Goal: Transaction & Acquisition: Book appointment/travel/reservation

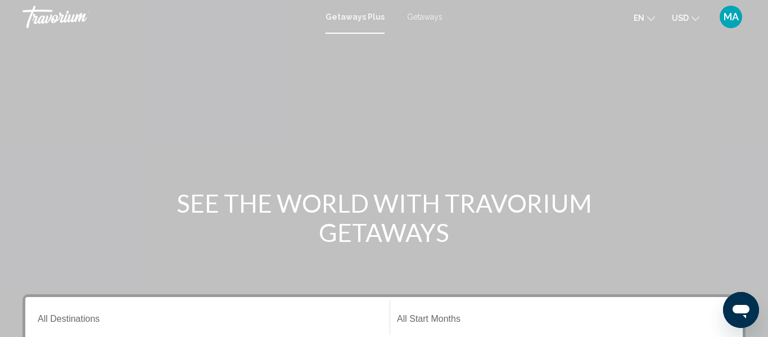
click at [142, 309] on div "Destination All Destinations" at bounding box center [208, 317] width 340 height 35
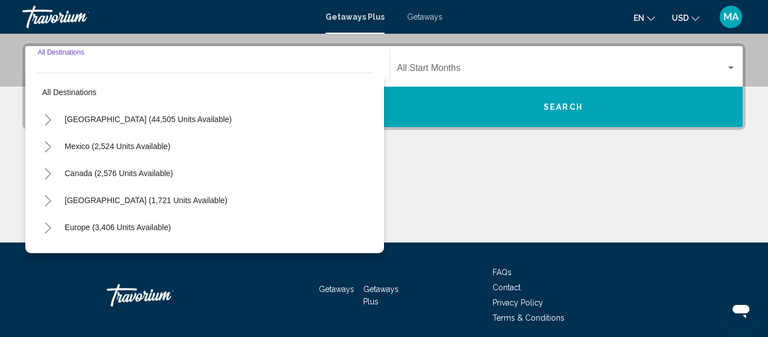
scroll to position [258, 0]
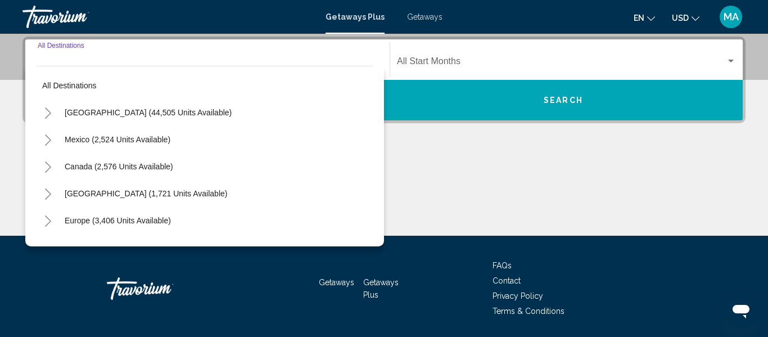
click at [48, 106] on button "Toggle United States (44,505 units available)" at bounding box center [48, 112] width 22 height 22
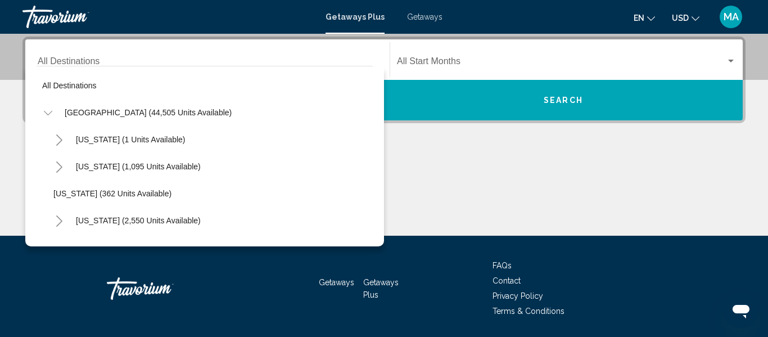
click at [54, 219] on button "Toggle California (2,550 units available)" at bounding box center [59, 220] width 22 height 22
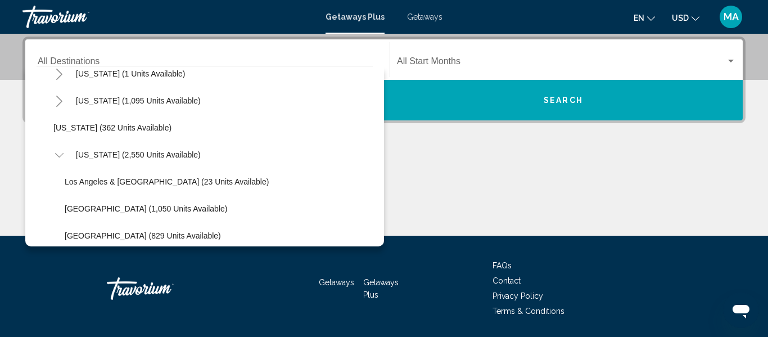
scroll to position [0, 0]
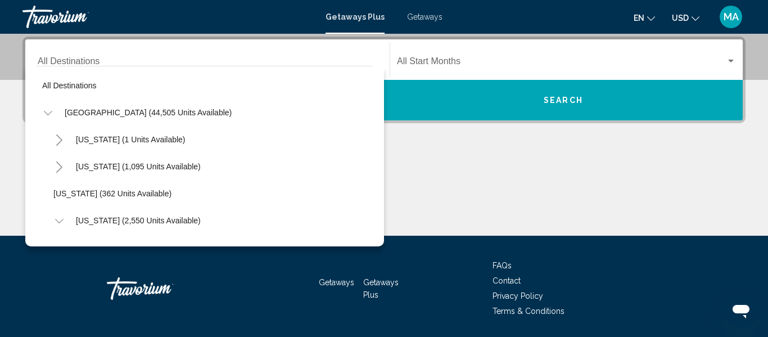
click at [59, 222] on icon "Toggle California (2,550 units available)" at bounding box center [59, 220] width 8 height 11
click at [103, 222] on span "[US_STATE] (2,550 units available)" at bounding box center [138, 220] width 125 height 9
type input "**********"
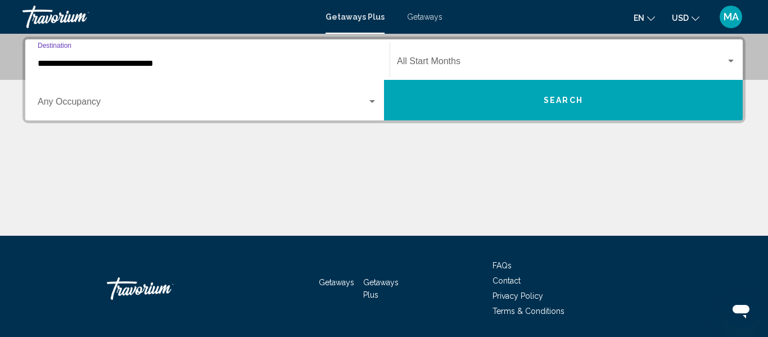
click at [508, 100] on button "Search" at bounding box center [563, 100] width 359 height 40
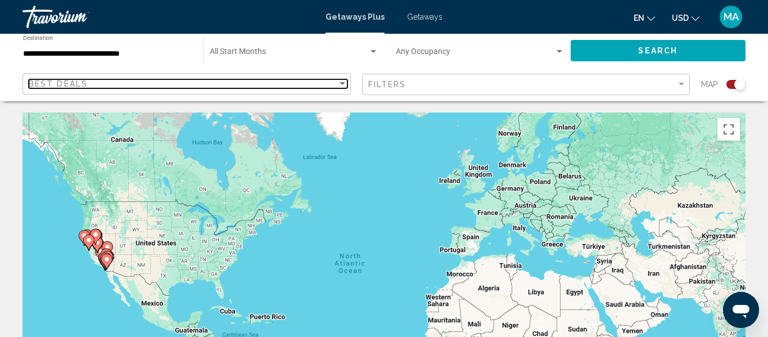
click at [332, 87] on div "Best Deals" at bounding box center [183, 83] width 309 height 9
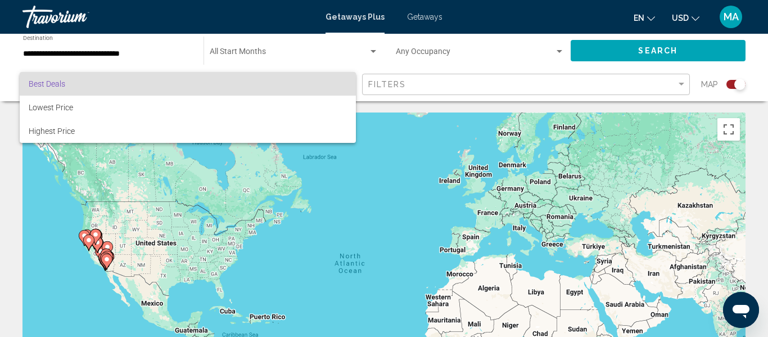
click at [442, 84] on div at bounding box center [384, 168] width 768 height 337
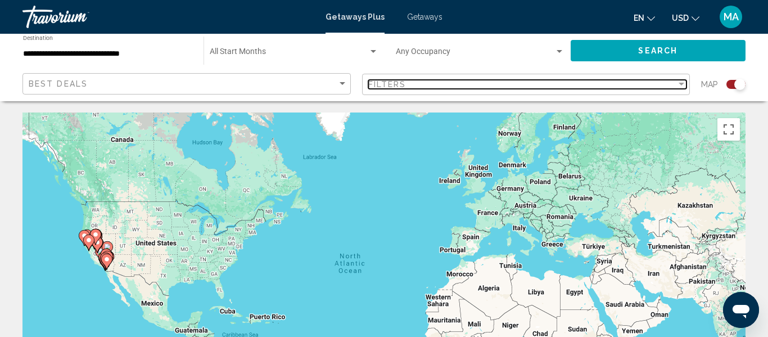
click at [438, 88] on div "Filters" at bounding box center [522, 84] width 309 height 9
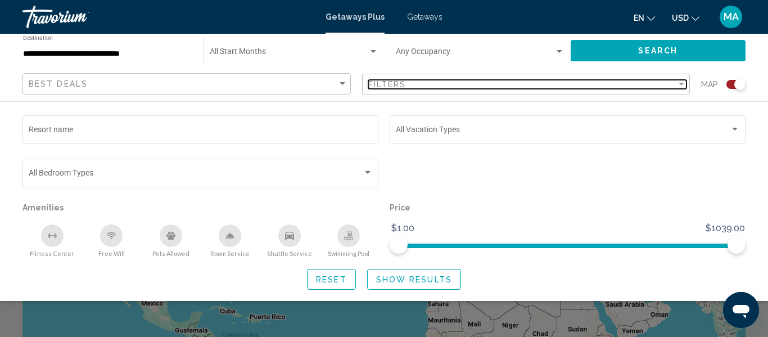
scroll to position [16, 0]
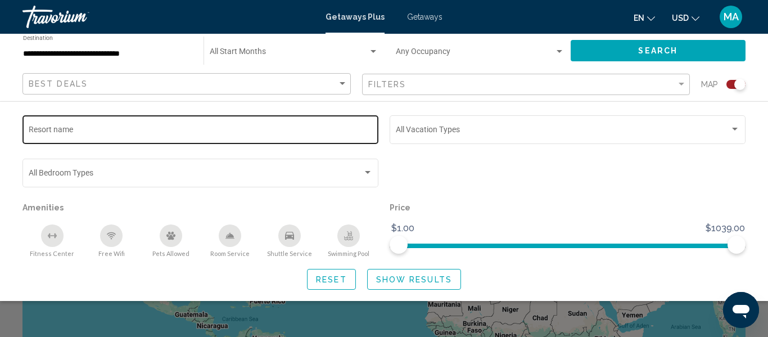
click at [134, 133] on input "Resort name" at bounding box center [201, 131] width 344 height 9
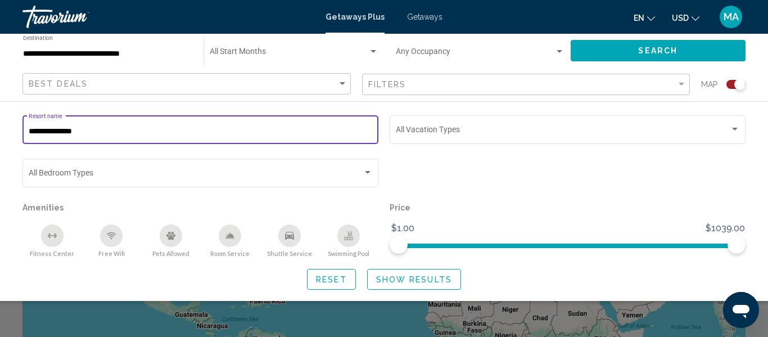
type input "**********"
click at [388, 282] on span "Show Results" at bounding box center [414, 279] width 76 height 9
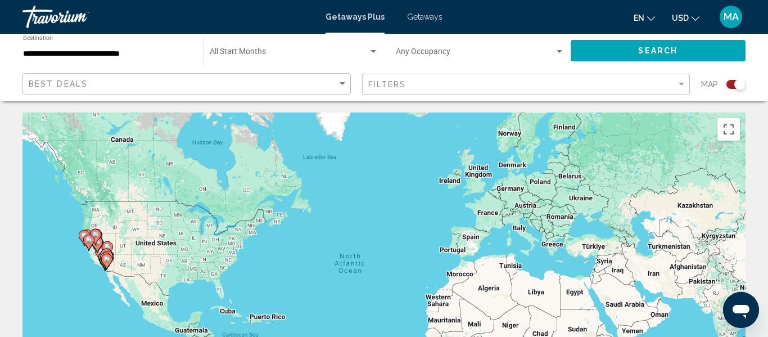
click at [422, 17] on span "Getaways" at bounding box center [424, 16] width 35 height 9
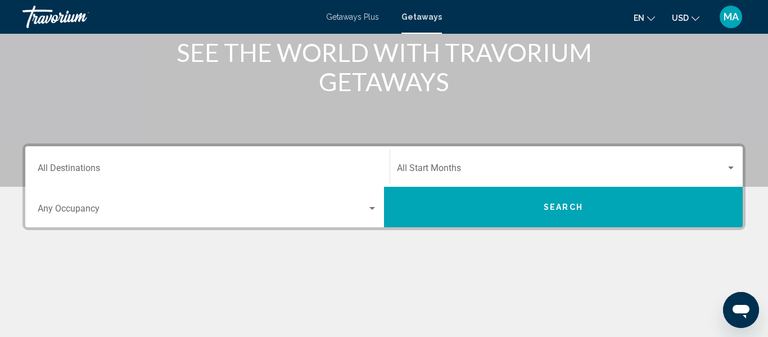
scroll to position [143, 0]
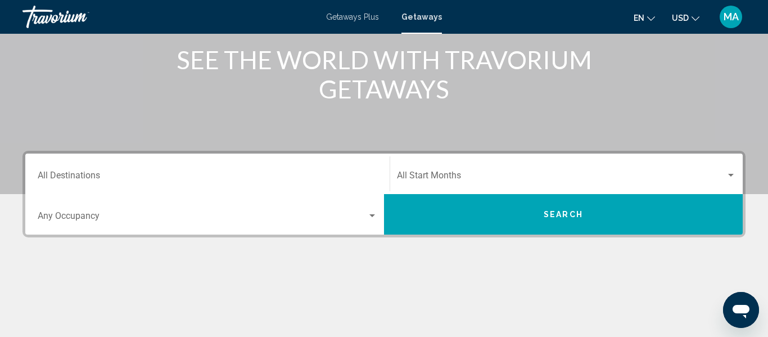
click at [173, 171] on div "Destination All Destinations" at bounding box center [208, 173] width 340 height 35
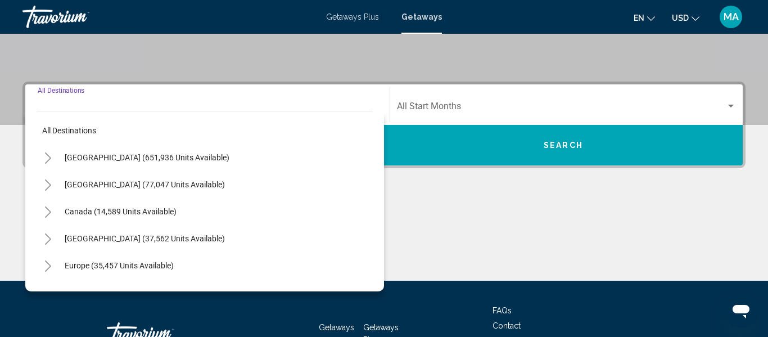
scroll to position [258, 0]
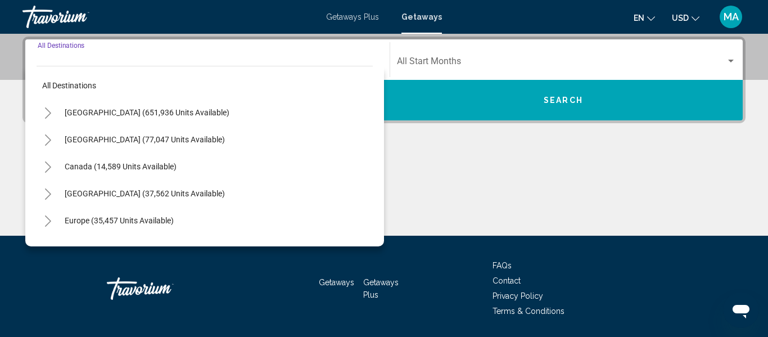
click at [41, 111] on button "Toggle United States (651,936 units available)" at bounding box center [48, 112] width 22 height 22
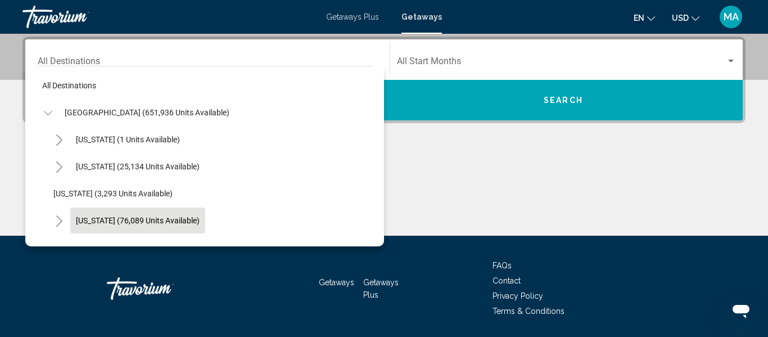
click at [80, 227] on button "[US_STATE] (76,089 units available)" at bounding box center [137, 220] width 135 height 26
type input "**********"
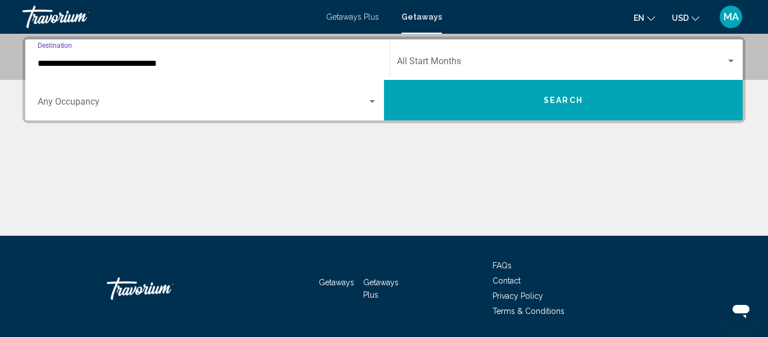
click at [492, 79] on mat-form-field "Start Month All Start Months" at bounding box center [566, 60] width 353 height 40
click at [496, 100] on button "Search" at bounding box center [563, 100] width 359 height 40
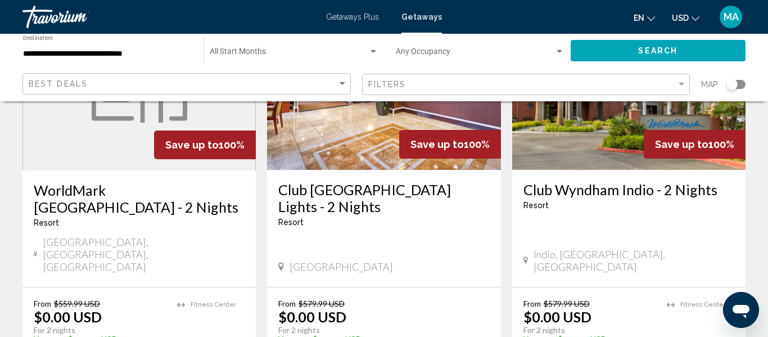
scroll to position [1030, 0]
click at [472, 54] on span "Search widget" at bounding box center [475, 53] width 159 height 9
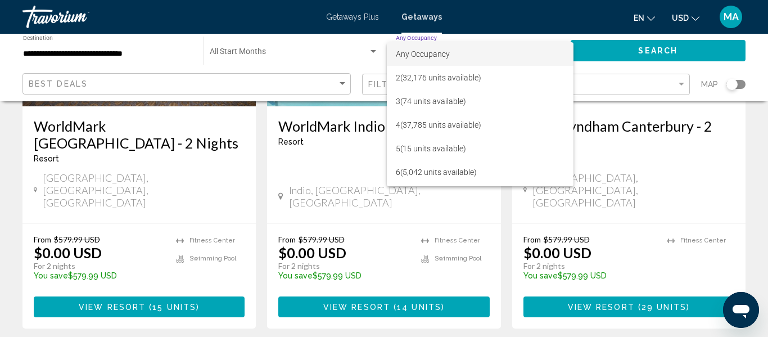
scroll to position [1525, 0]
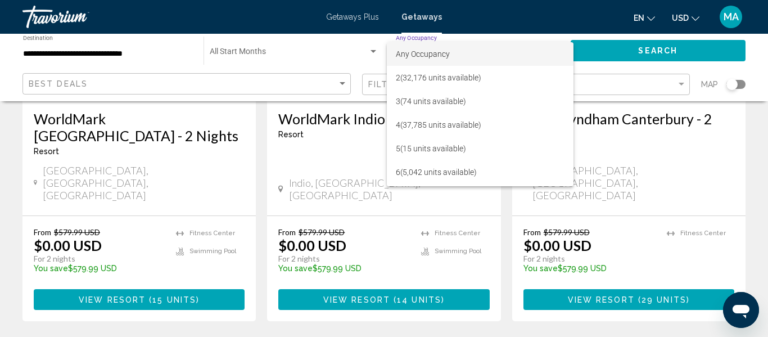
click at [305, 248] on div at bounding box center [384, 168] width 768 height 337
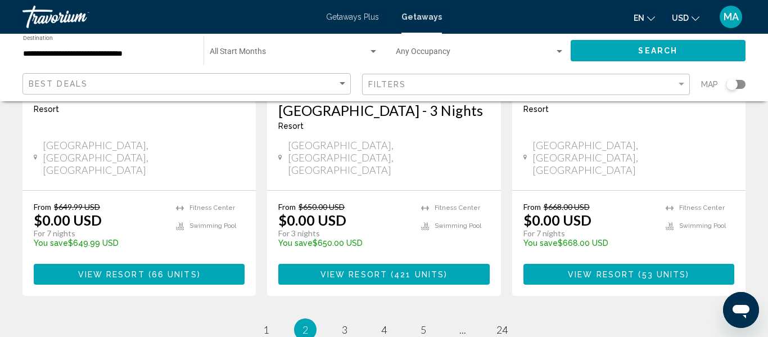
scroll to position [1598, 0]
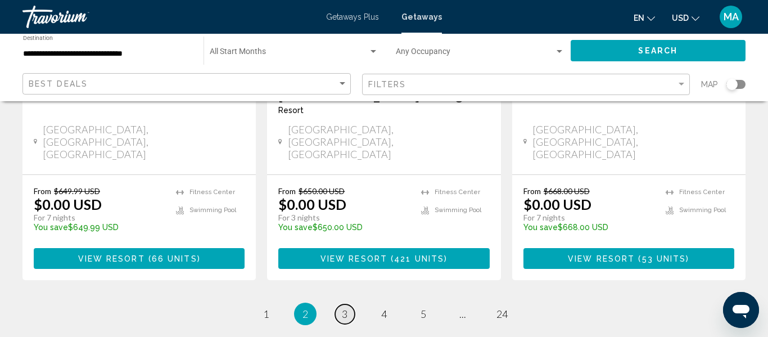
click at [348, 304] on link "page 3" at bounding box center [345, 314] width 20 height 20
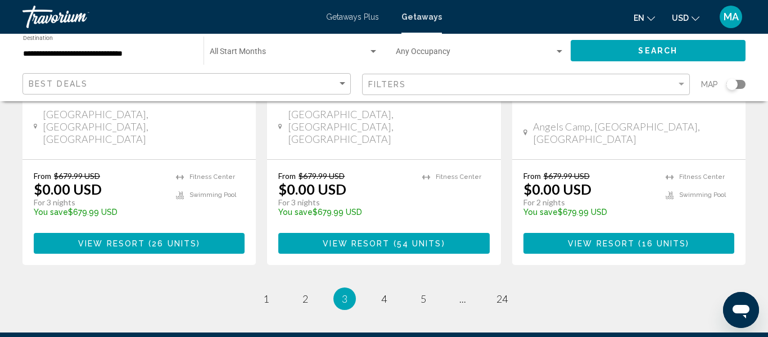
scroll to position [1555, 0]
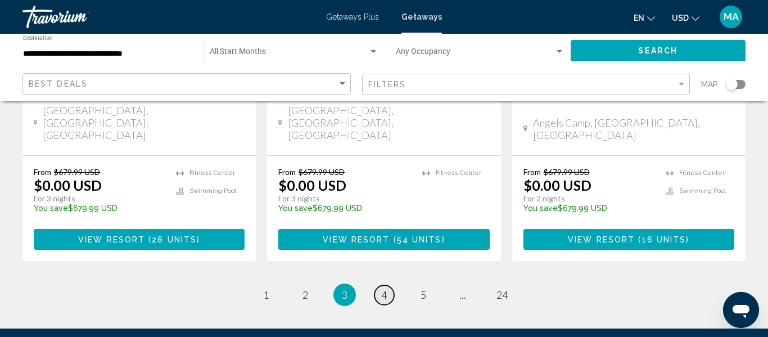
click at [387, 285] on link "page 4" at bounding box center [384, 295] width 20 height 20
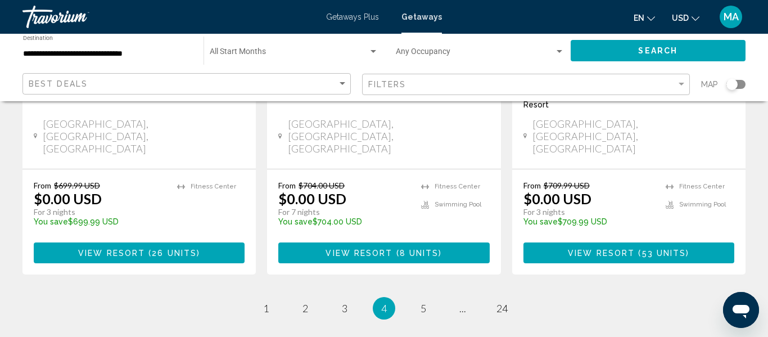
scroll to position [1590, 0]
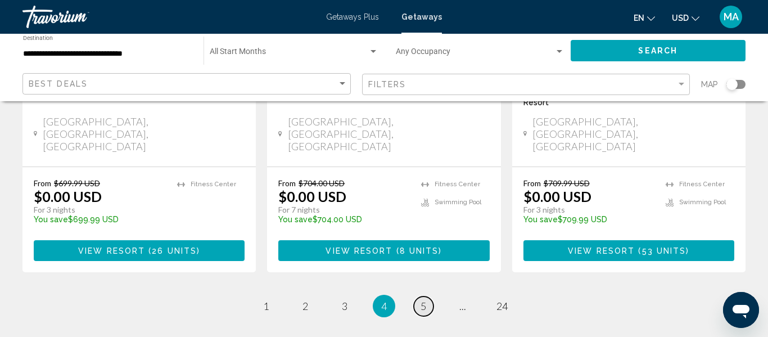
click at [423, 296] on link "page 5" at bounding box center [424, 306] width 20 height 20
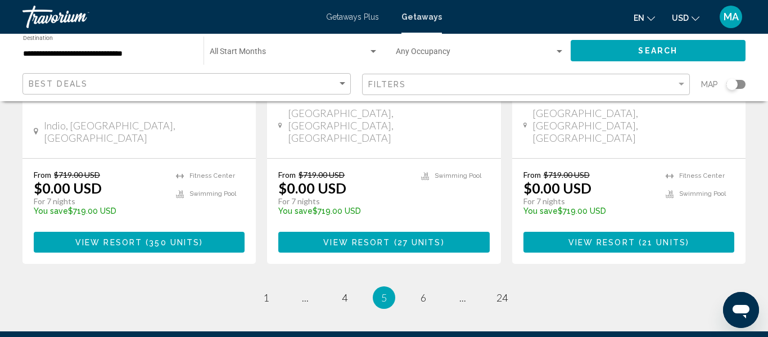
scroll to position [1547, 0]
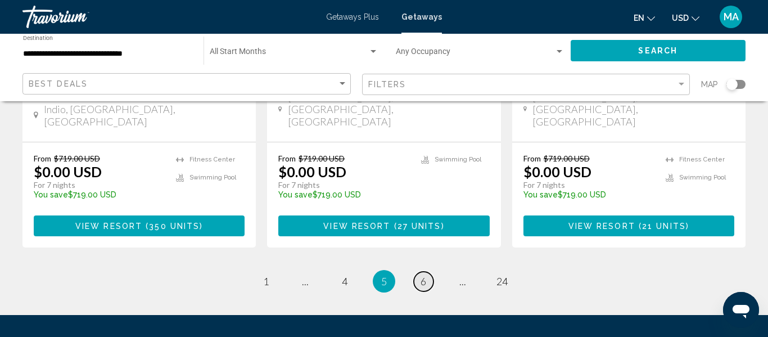
click at [426, 272] on link "page 6" at bounding box center [424, 282] width 20 height 20
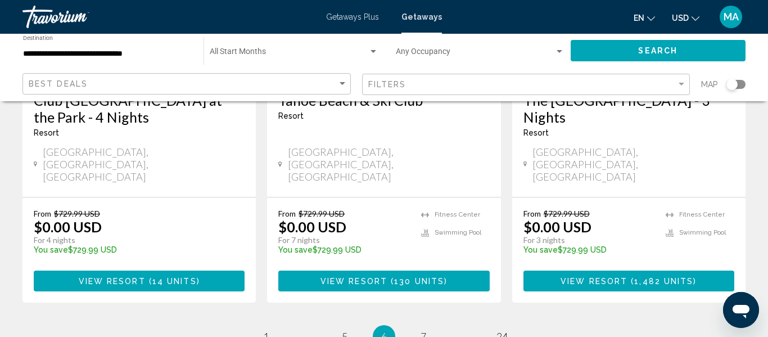
scroll to position [1526, 0]
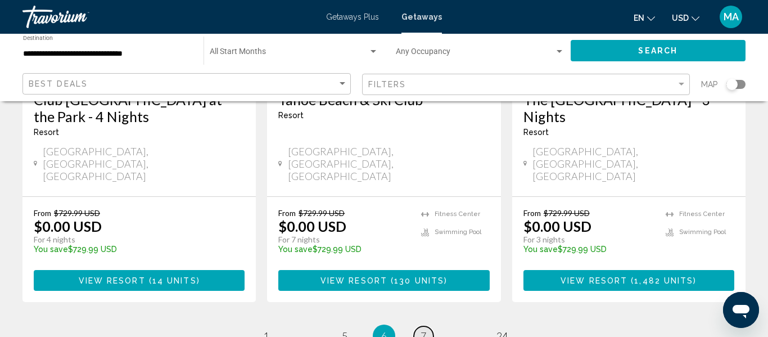
click at [421, 329] on span "7" at bounding box center [424, 335] width 6 height 12
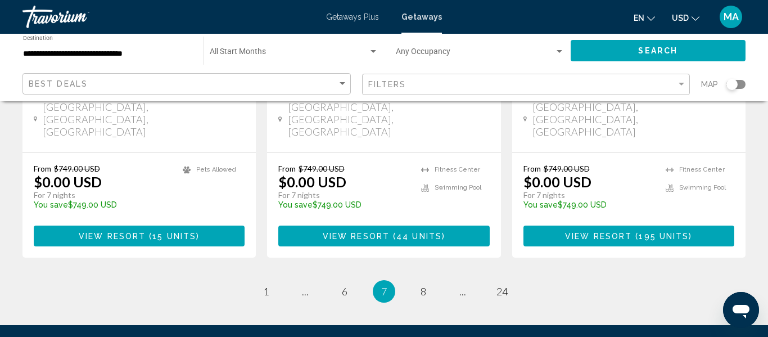
scroll to position [1575, 0]
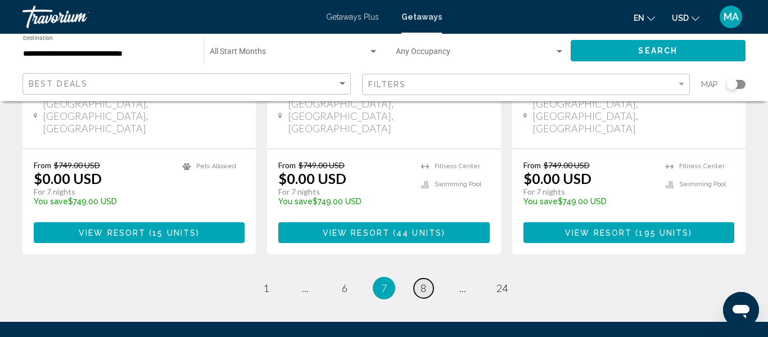
click at [423, 282] on span "8" at bounding box center [424, 288] width 6 height 12
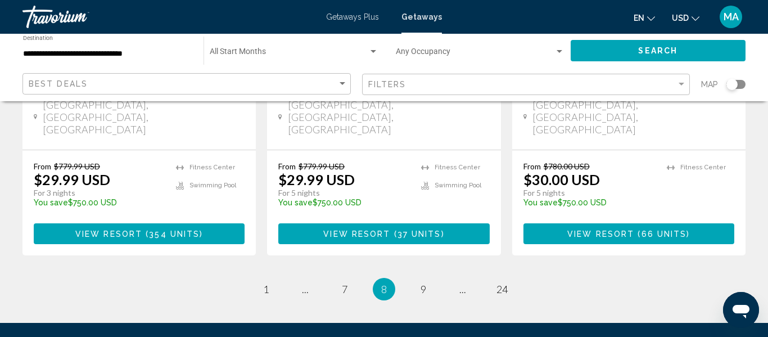
scroll to position [1593, 0]
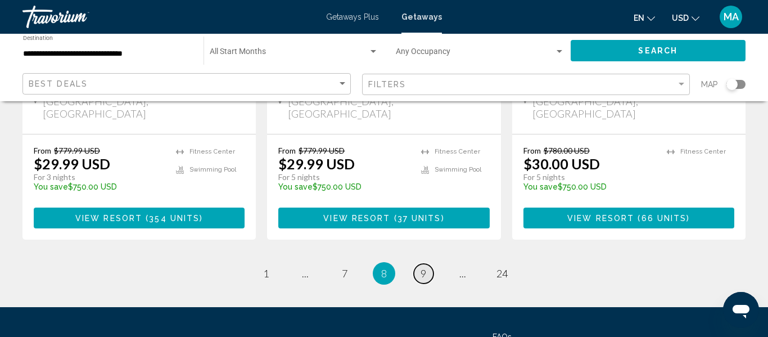
click at [430, 264] on link "page 9" at bounding box center [424, 274] width 20 height 20
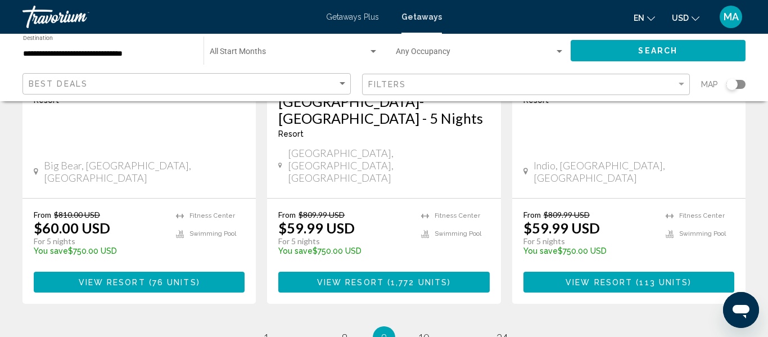
scroll to position [1561, 0]
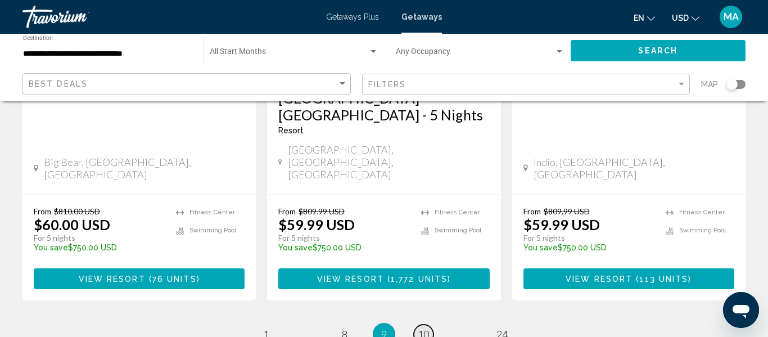
click at [418, 328] on span "10" at bounding box center [423, 334] width 11 height 12
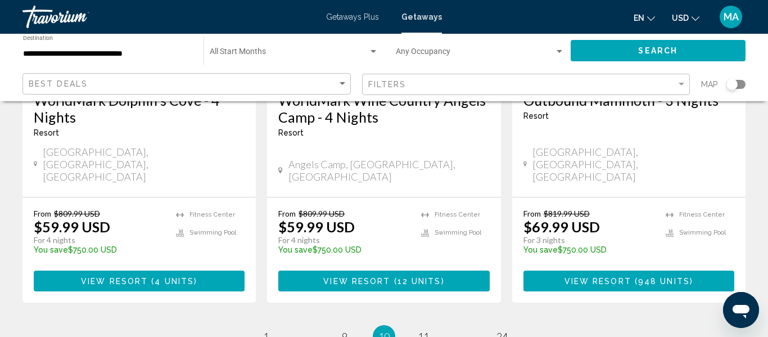
scroll to position [1597, 0]
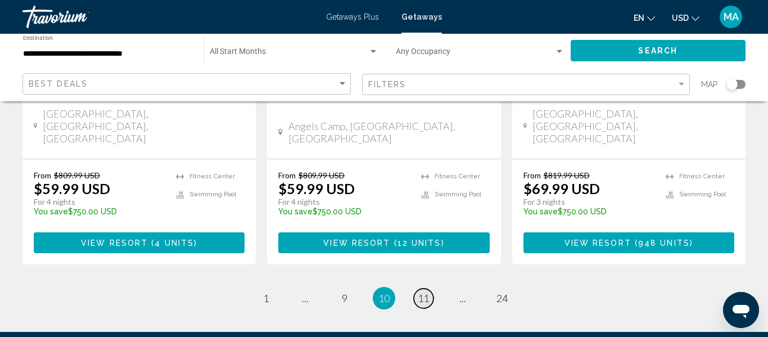
click at [426, 292] on span "11" at bounding box center [423, 298] width 11 height 12
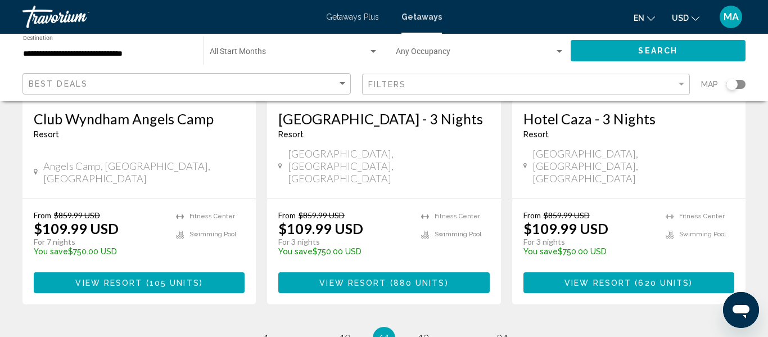
scroll to position [1525, 0]
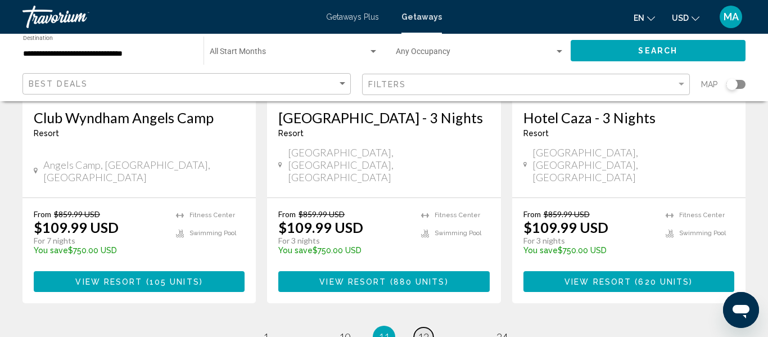
click at [421, 331] on span "12" at bounding box center [423, 337] width 11 height 12
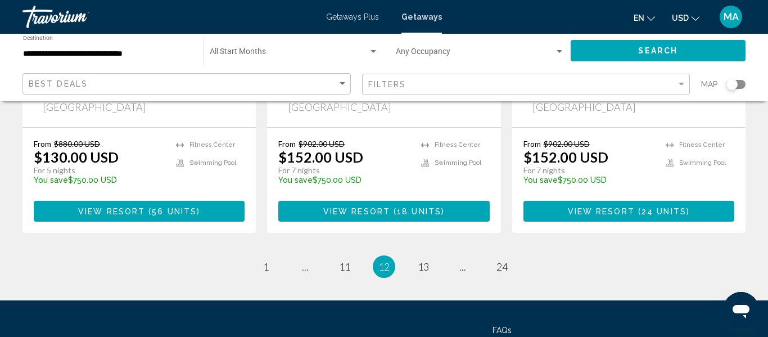
scroll to position [1598, 0]
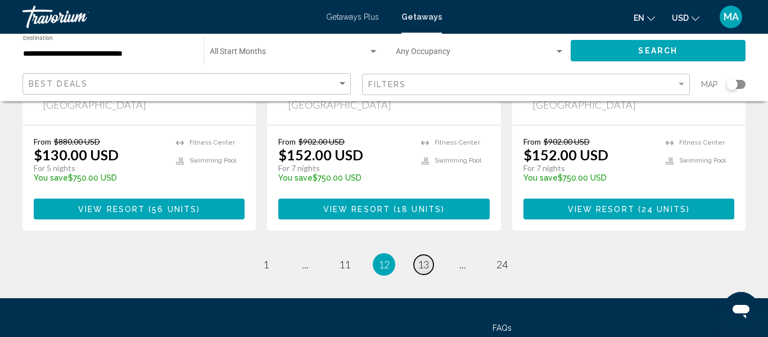
click at [430, 255] on link "page 13" at bounding box center [424, 265] width 20 height 20
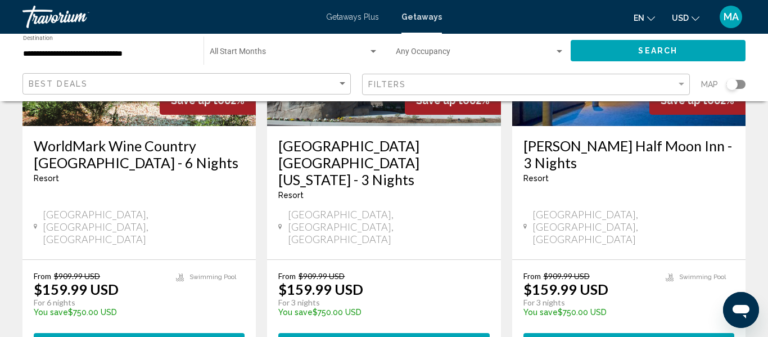
scroll to position [1434, 0]
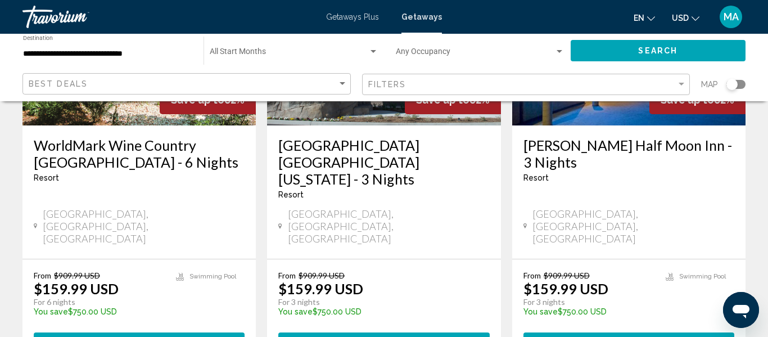
click at [344, 336] on span "View Resort" at bounding box center [353, 342] width 67 height 9
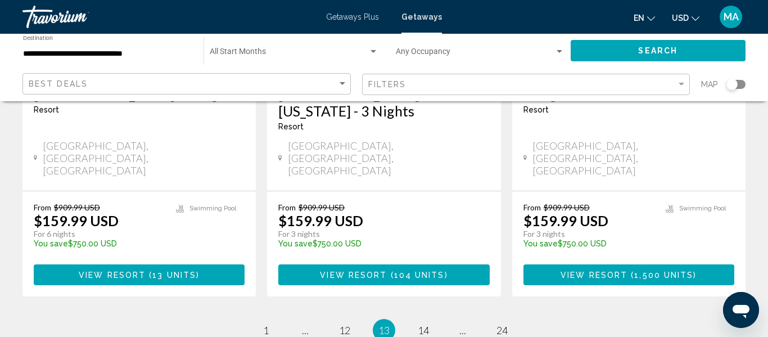
scroll to position [1580, 0]
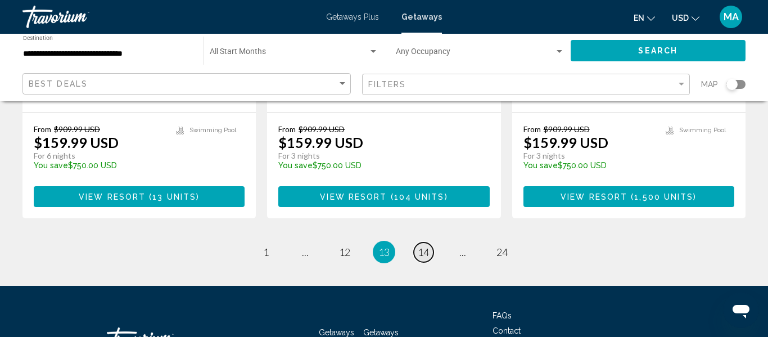
click at [428, 246] on span "14" at bounding box center [423, 252] width 11 height 12
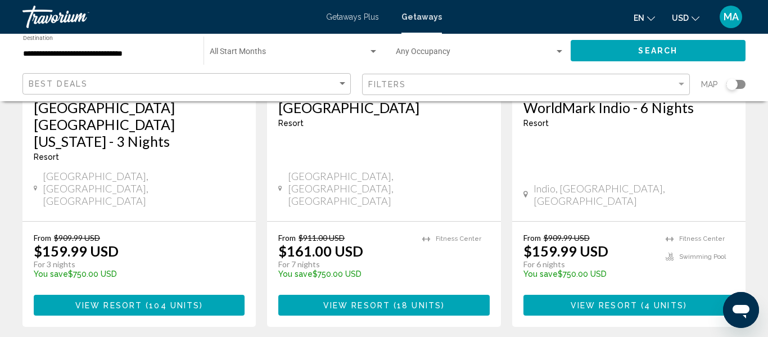
scroll to position [246, 0]
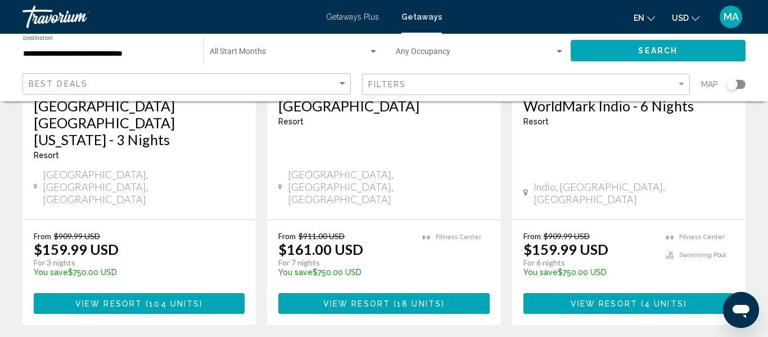
click at [96, 299] on span "View Resort" at bounding box center [108, 303] width 67 height 9
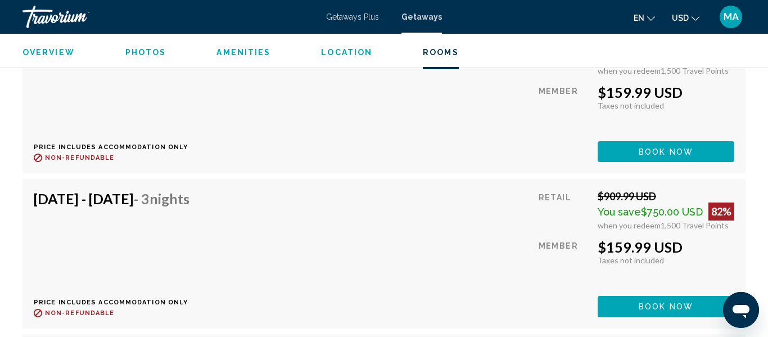
scroll to position [2588, 0]
